Goal: Find specific page/section: Find specific page/section

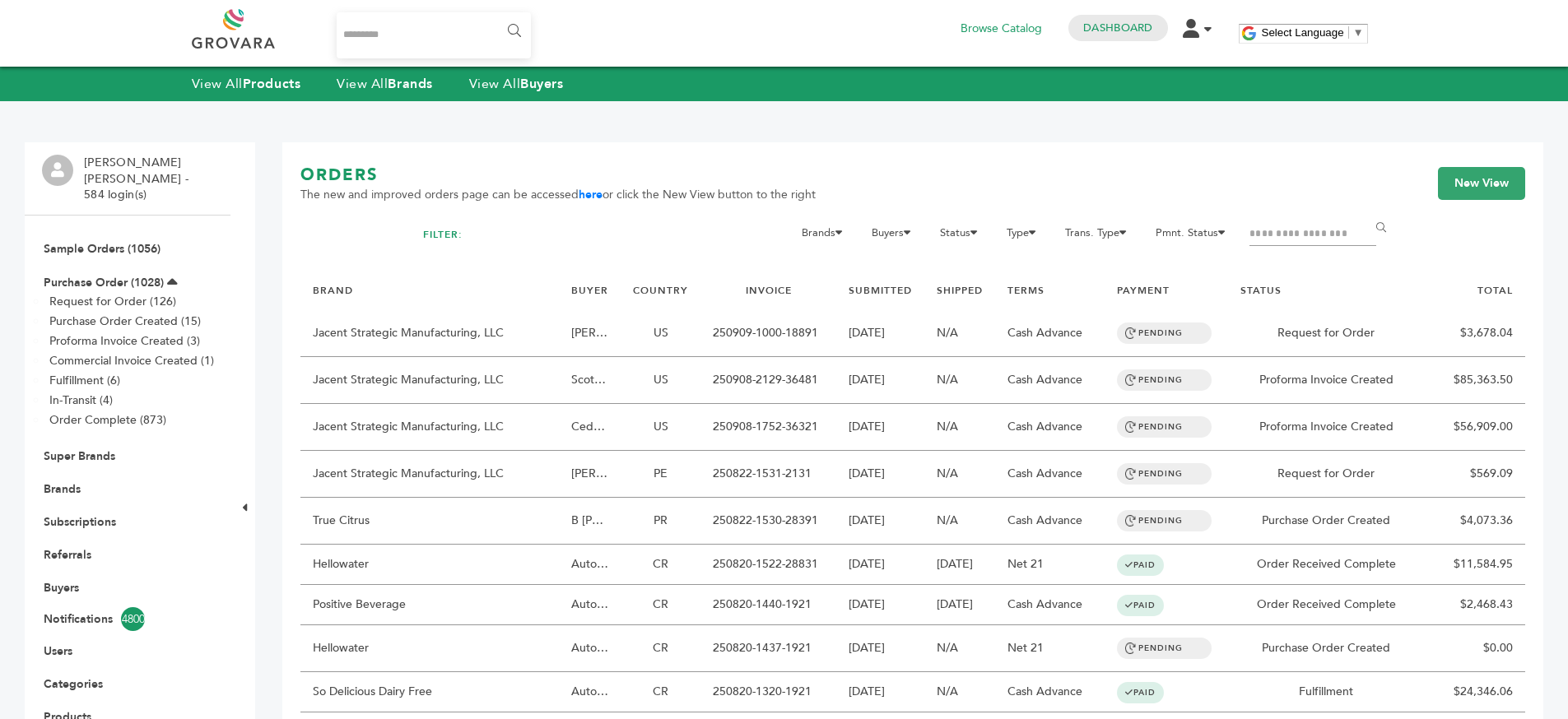
click at [756, 204] on div "ORDERS The new and improved orders page can be accessed here or click the New V…" at bounding box center [913, 193] width 1225 height 59
click at [756, 203] on div "ORDERS The new and improved orders page can be accessed here or click the New V…" at bounding box center [913, 193] width 1225 height 59
click at [756, 202] on span "The new and improved orders page can be accessed here or click the New View but…" at bounding box center [558, 194] width 515 height 17
drag, startPoint x: 756, startPoint y: 202, endPoint x: 783, endPoint y: 200, distance: 27.1
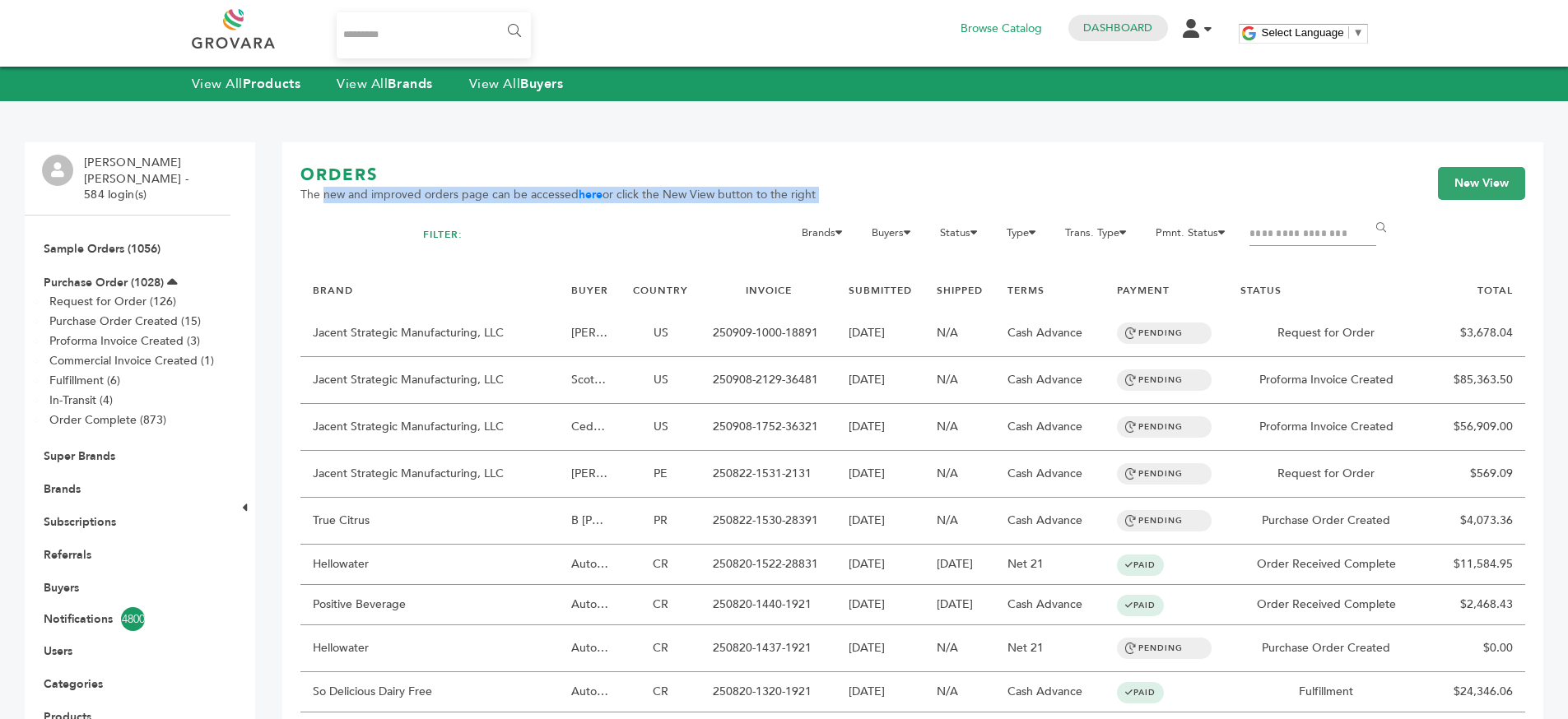
click at [756, 202] on span "The new and improved orders page can be accessed here or click the New View but…" at bounding box center [558, 194] width 515 height 17
click at [902, 187] on div "ORDERS The new and improved orders page can be accessed here or click the New V…" at bounding box center [913, 193] width 1225 height 59
click at [71, 580] on link "Buyers" at bounding box center [61, 588] width 35 height 16
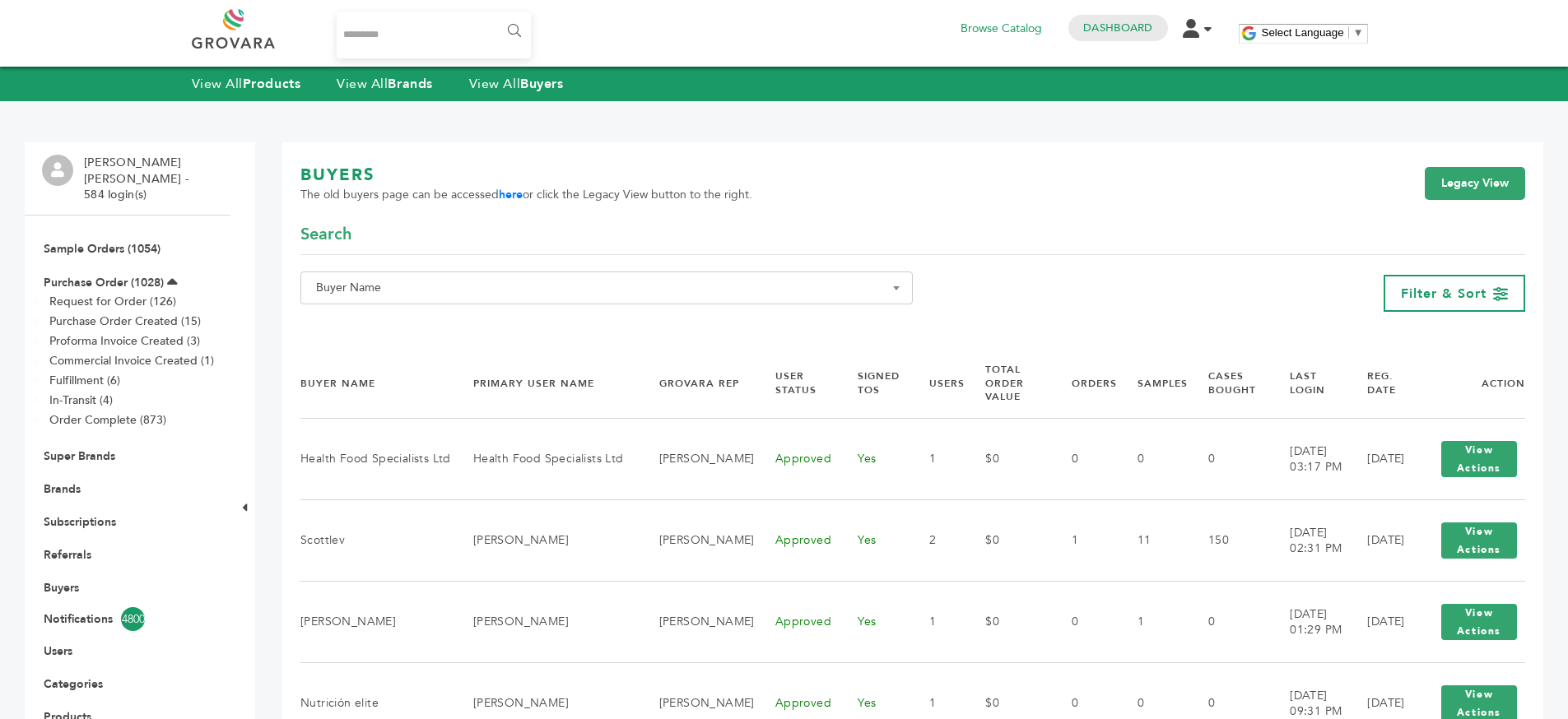
click at [487, 287] on span "Buyer Name" at bounding box center [606, 289] width 594 height 23
click at [453, 331] on span at bounding box center [607, 318] width 610 height 27
click at [451, 328] on input "Search" at bounding box center [607, 318] width 605 height 20
click at [933, 279] on div "**********" at bounding box center [913, 293] width 1225 height 45
click at [515, 298] on span "Buyer Name" at bounding box center [606, 289] width 594 height 23
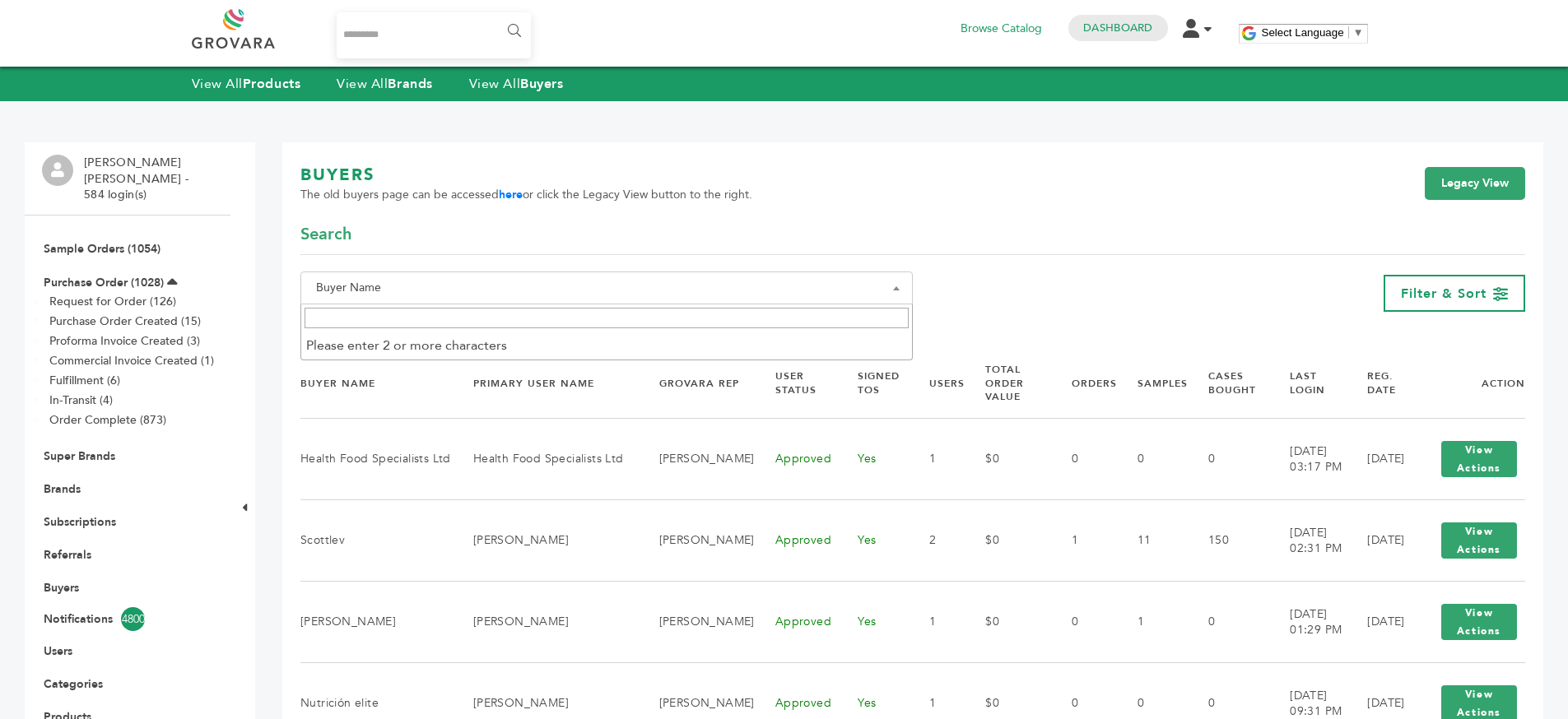
click at [498, 321] on input "Search" at bounding box center [607, 318] width 605 height 20
type input "******"
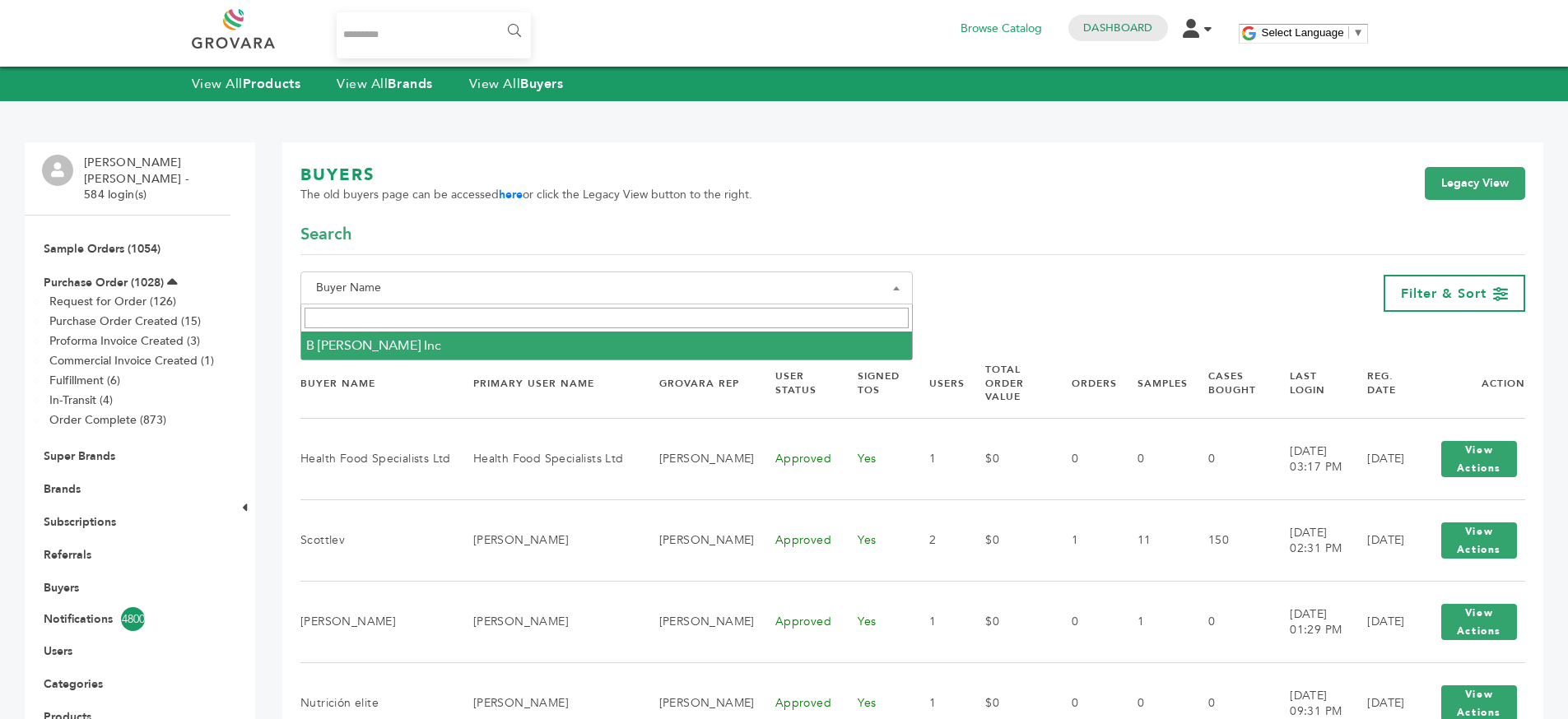
select select "**********"
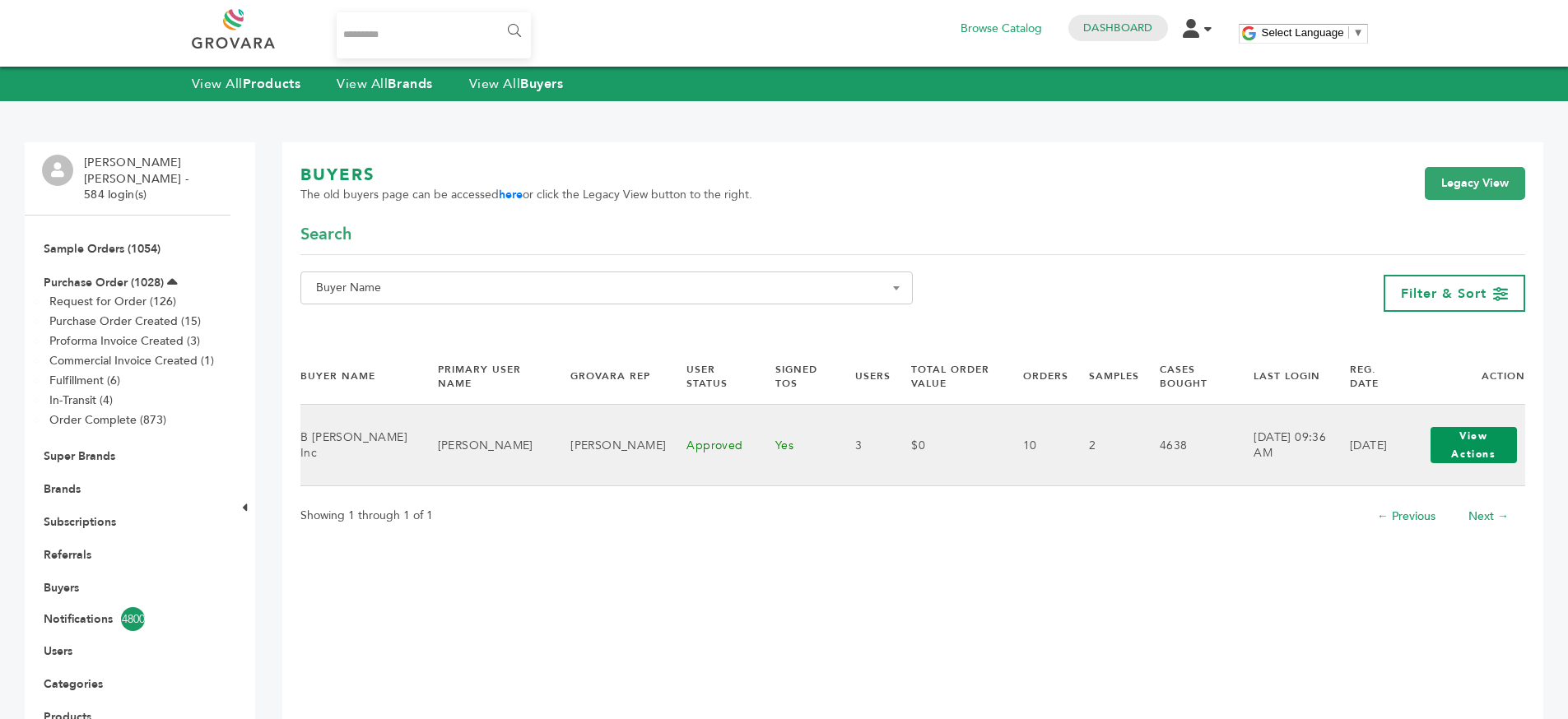
click at [1433, 439] on button "View Actions" at bounding box center [1474, 445] width 87 height 36
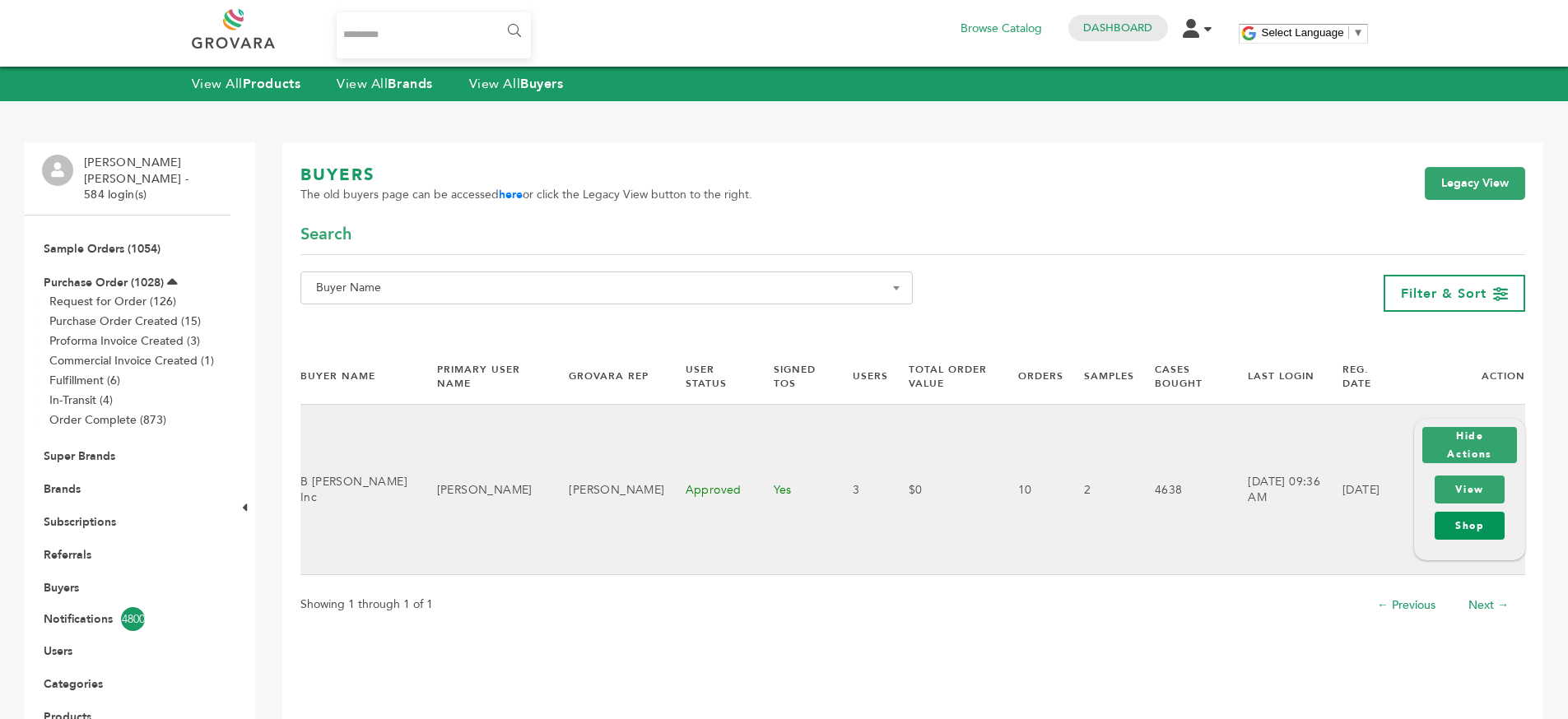
click at [1474, 525] on link "Shop" at bounding box center [1470, 526] width 70 height 28
